Goal: Entertainment & Leisure: Consume media (video, audio)

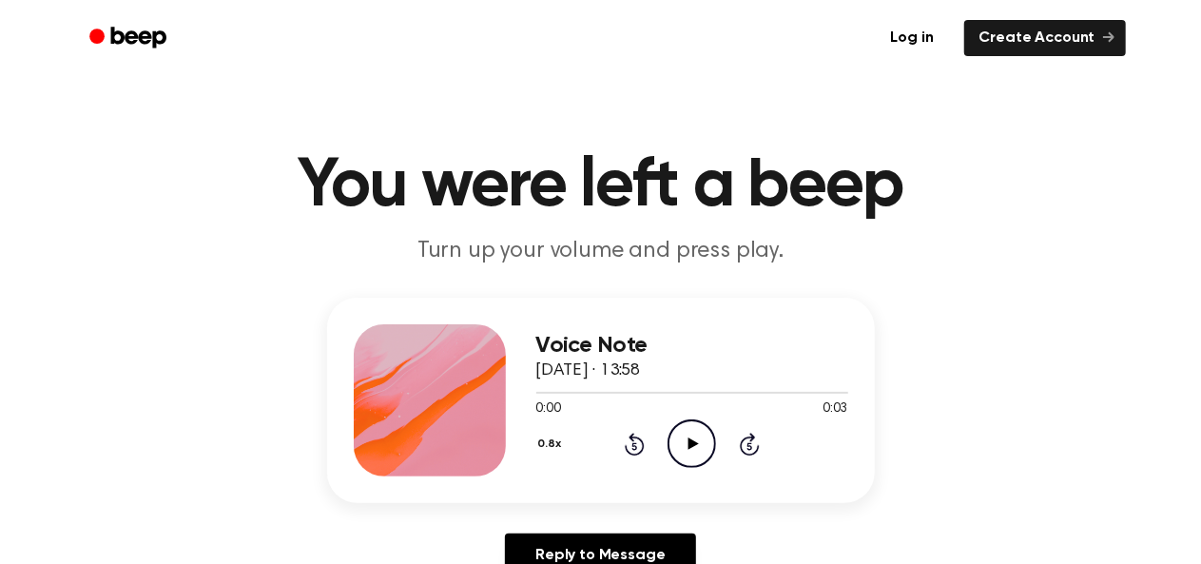
click at [682, 428] on icon "Play Audio" at bounding box center [692, 444] width 49 height 49
click at [694, 446] on icon "Play Audio" at bounding box center [692, 444] width 49 height 49
click at [673, 423] on icon "Play Audio" at bounding box center [692, 444] width 49 height 49
click at [703, 445] on icon "Play Audio" at bounding box center [692, 444] width 49 height 49
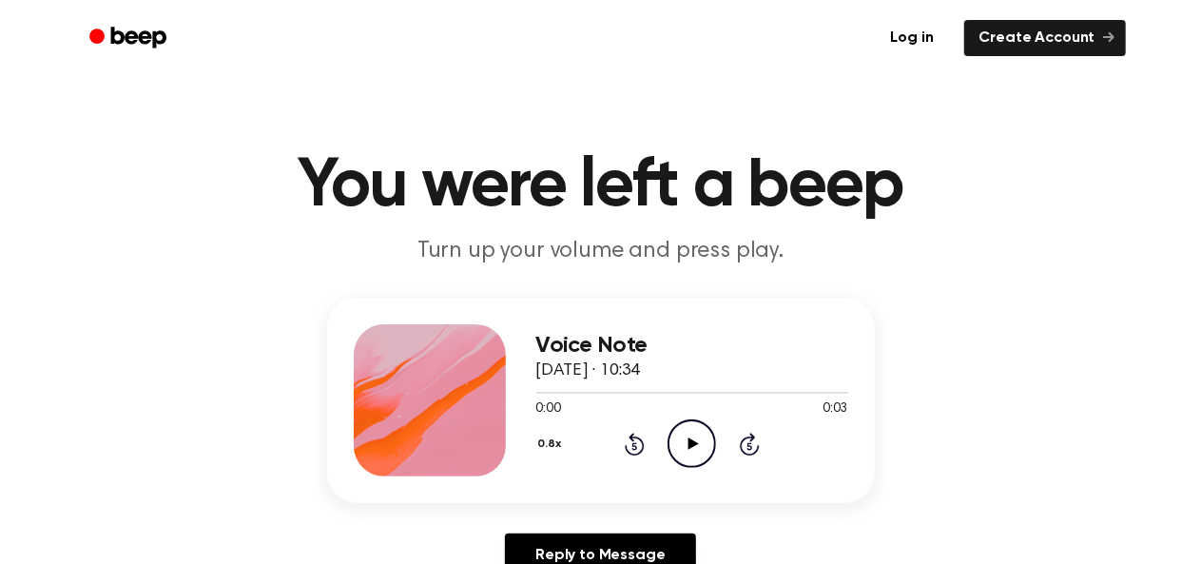
click at [688, 437] on icon "Play Audio" at bounding box center [692, 444] width 49 height 49
click at [687, 431] on icon "Play Audio" at bounding box center [692, 444] width 49 height 49
click at [699, 451] on icon "Play Audio" at bounding box center [692, 444] width 49 height 49
click at [687, 442] on icon "Play Audio" at bounding box center [692, 444] width 49 height 49
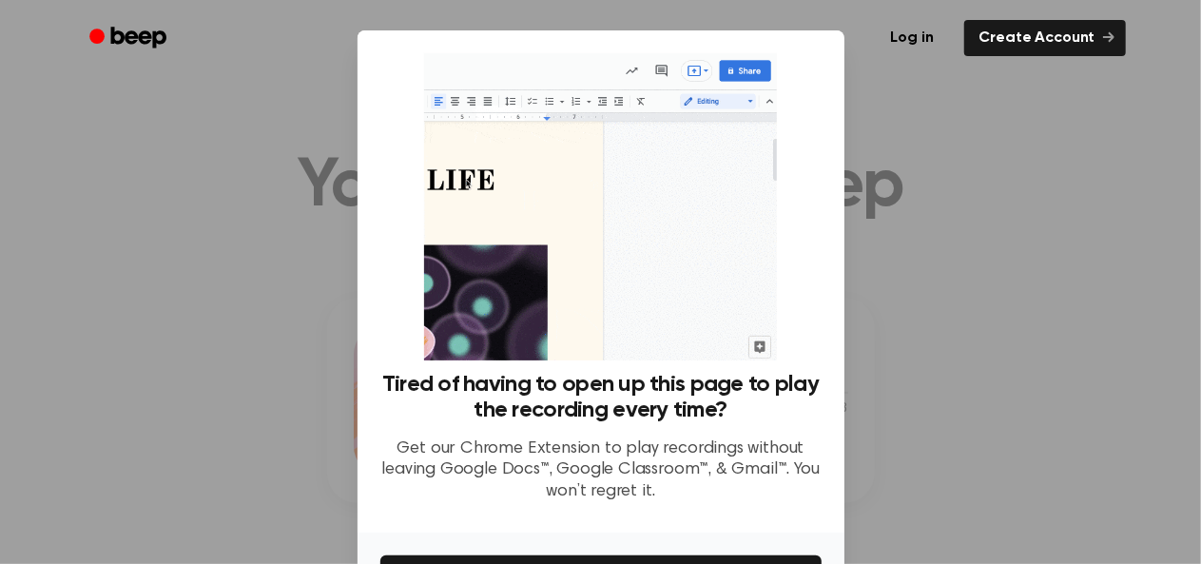
scroll to position [127, 0]
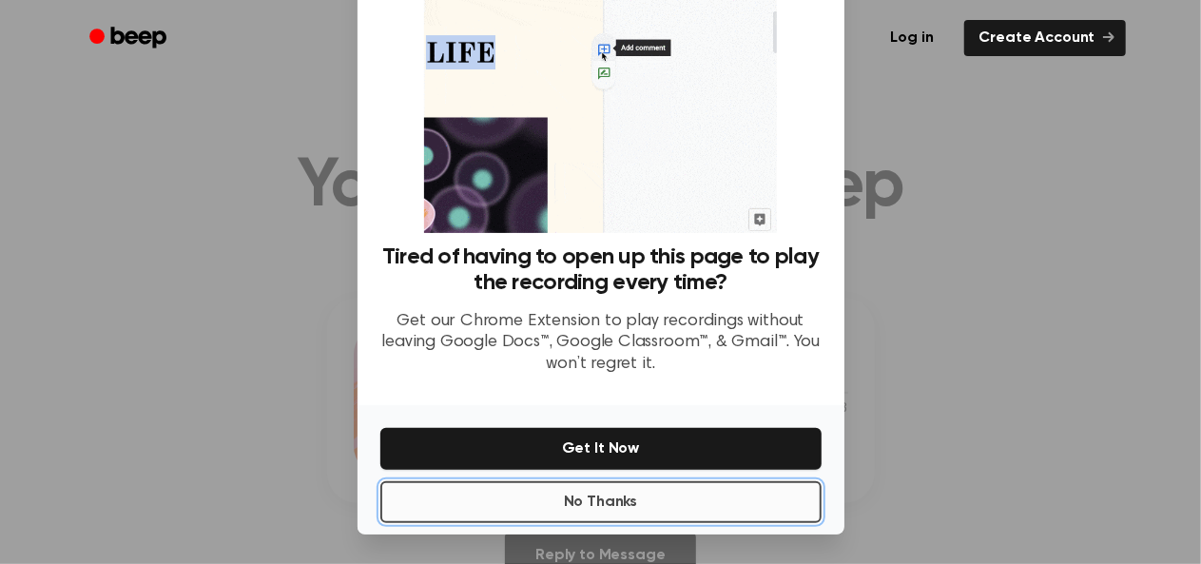
click at [660, 513] on button "No Thanks" at bounding box center [600, 502] width 441 height 42
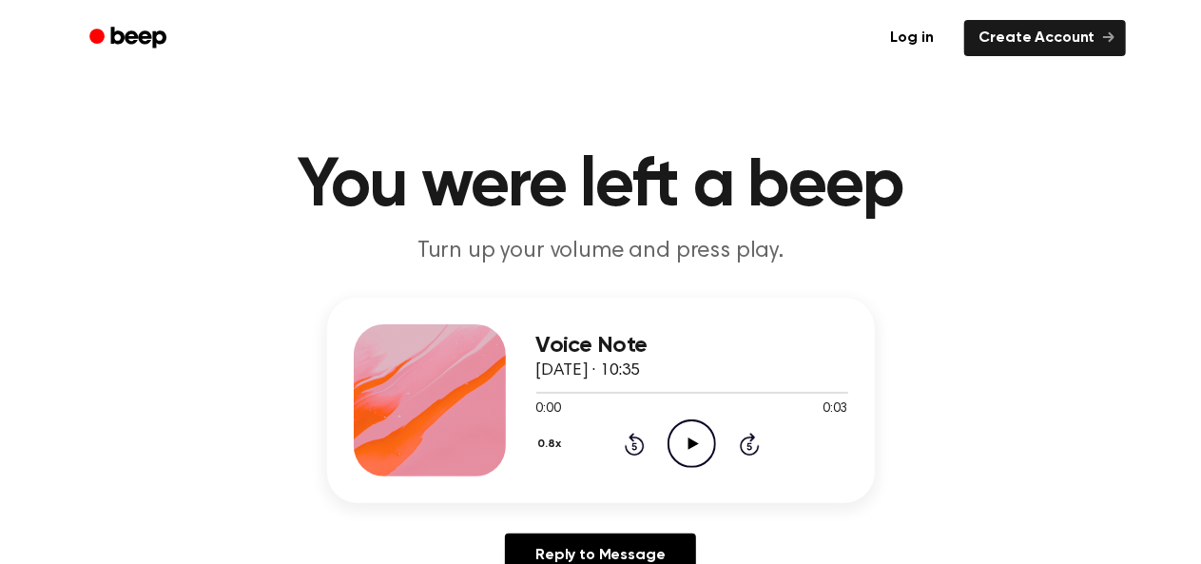
click at [681, 437] on icon "Play Audio" at bounding box center [692, 444] width 49 height 49
